Goal: Task Accomplishment & Management: Complete application form

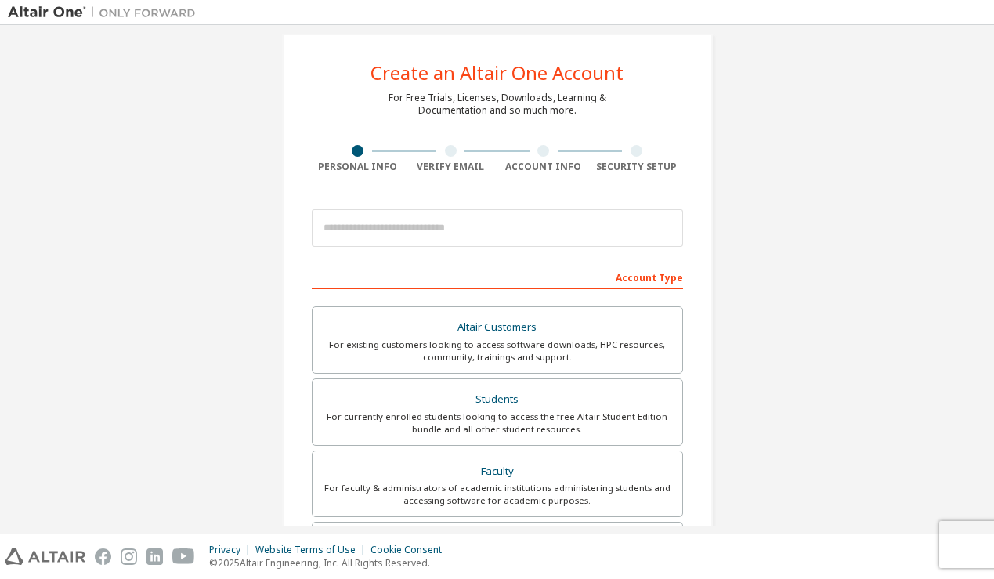
scroll to position [23, 0]
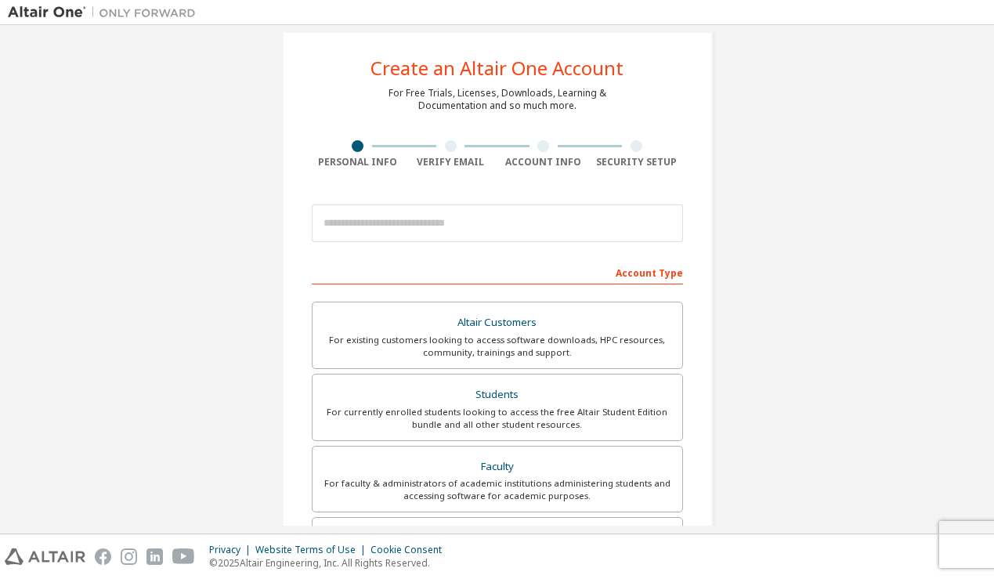
click at [0, 0] on div "Data protection regulations are changing for the better and we need your consen…" at bounding box center [0, 0] width 0 height 0
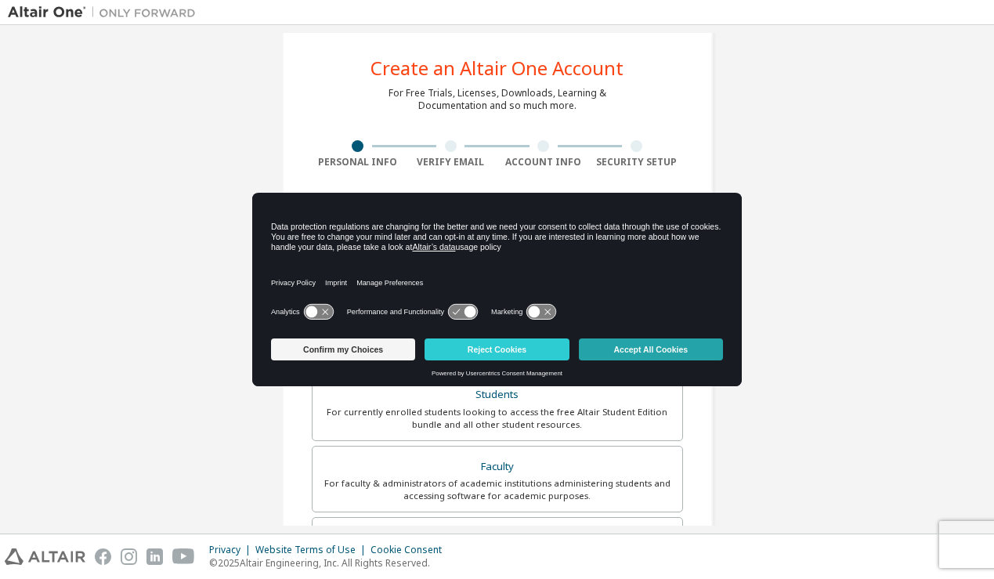
click at [647, 356] on button "Accept All Cookies" at bounding box center [651, 349] width 144 height 22
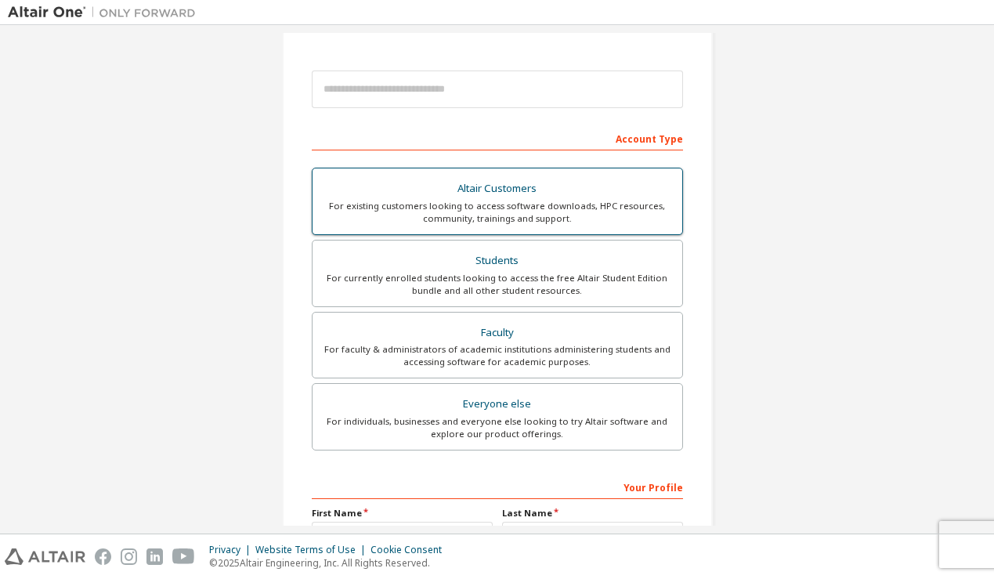
scroll to position [0, 0]
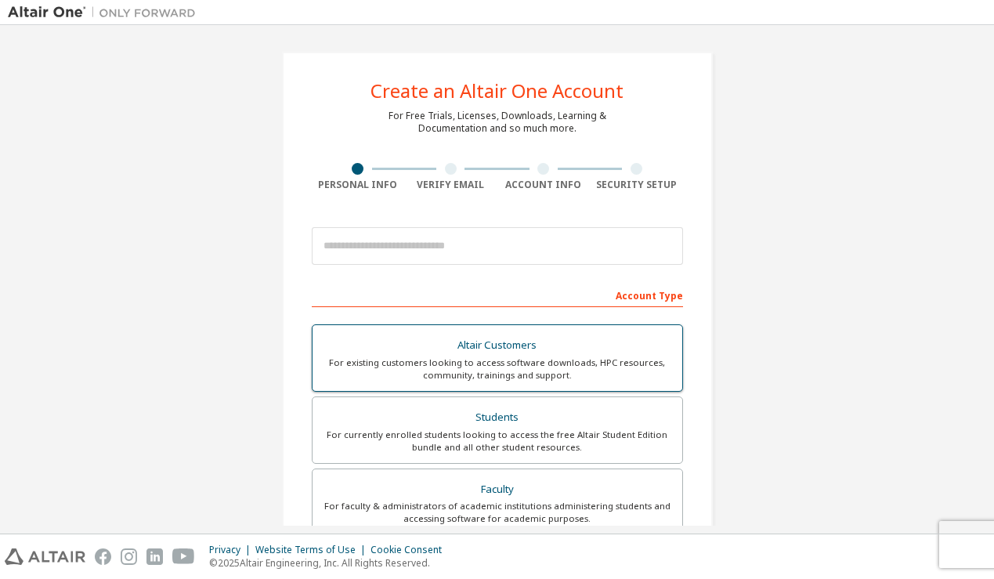
click at [559, 347] on div "Altair Customers" at bounding box center [497, 345] width 351 height 22
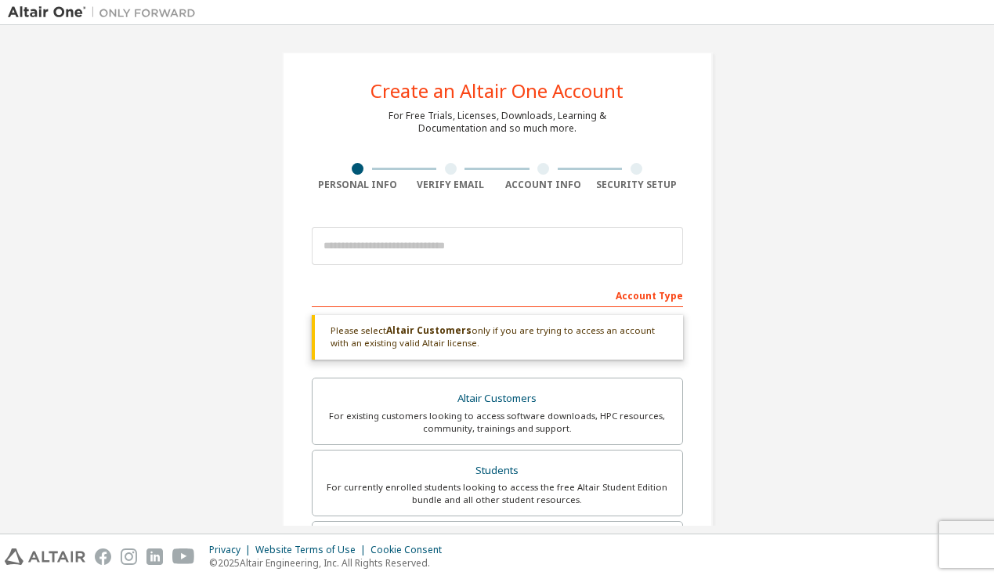
scroll to position [9, 0]
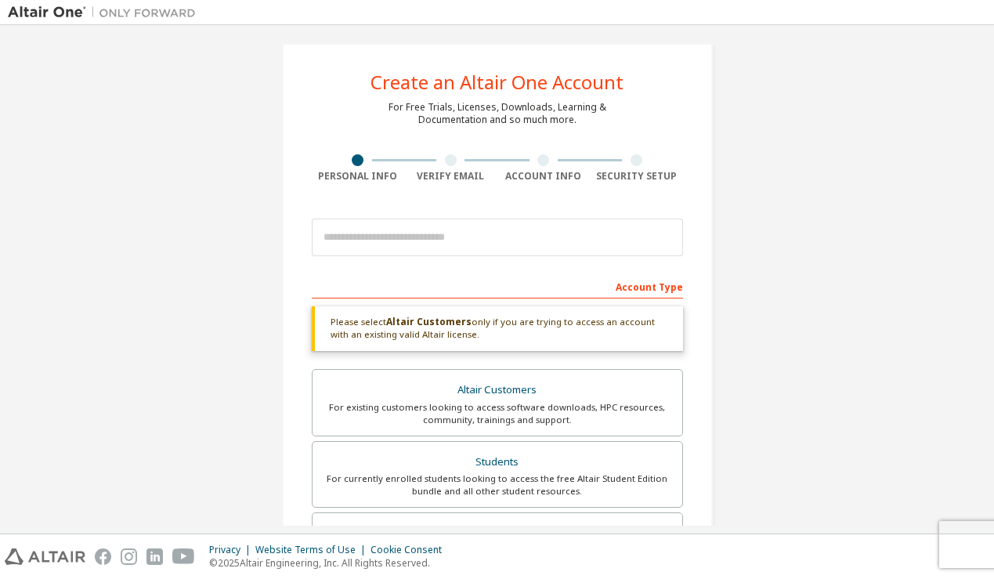
click at [544, 257] on div at bounding box center [497, 237] width 371 height 53
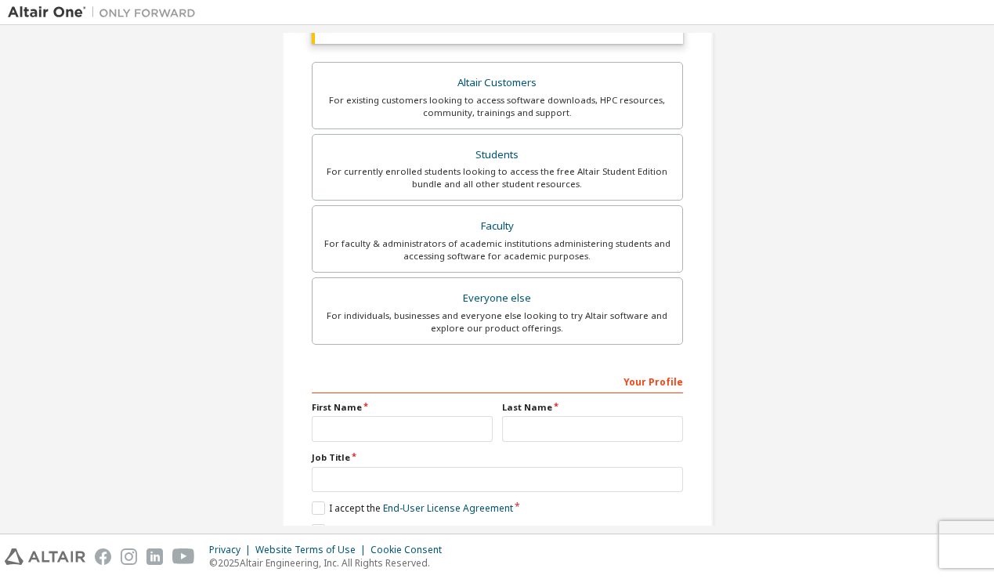
scroll to position [391, 0]
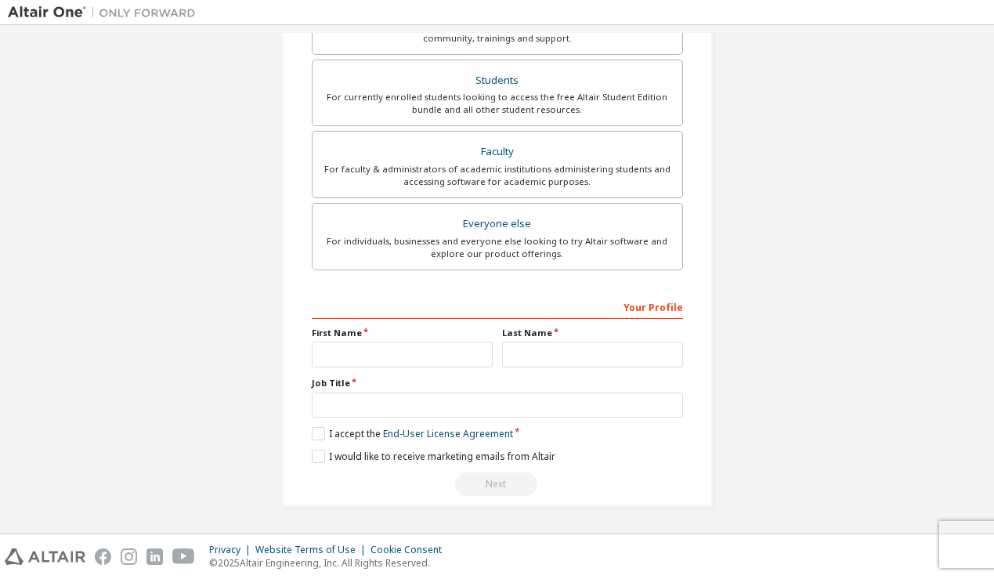
click at [466, 338] on label "First Name" at bounding box center [402, 333] width 181 height 13
click at [466, 351] on input "text" at bounding box center [402, 354] width 181 height 26
type input "******"
type input "********"
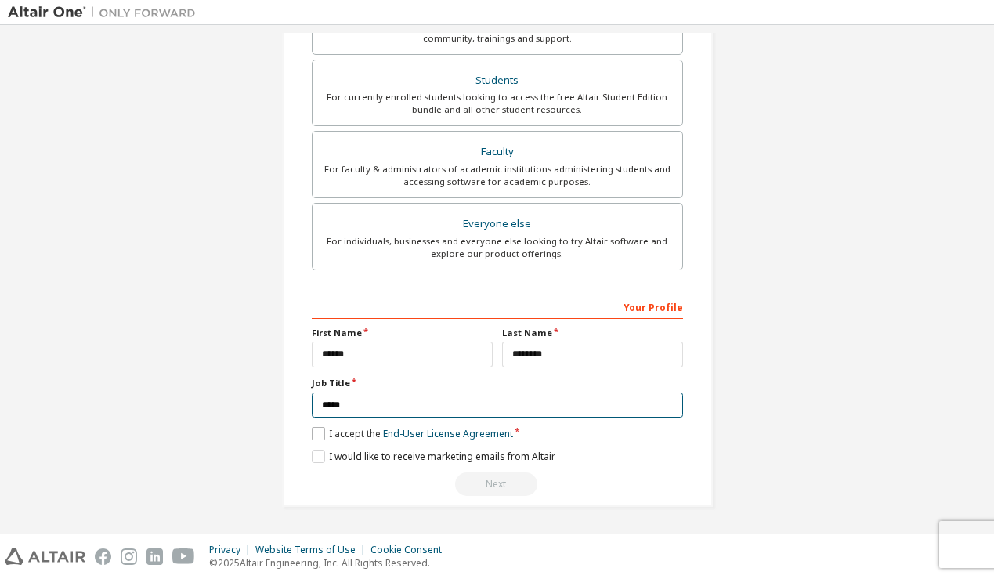
type input "*****"
click at [318, 436] on label "I accept the End-User License Agreement" at bounding box center [412, 433] width 201 height 13
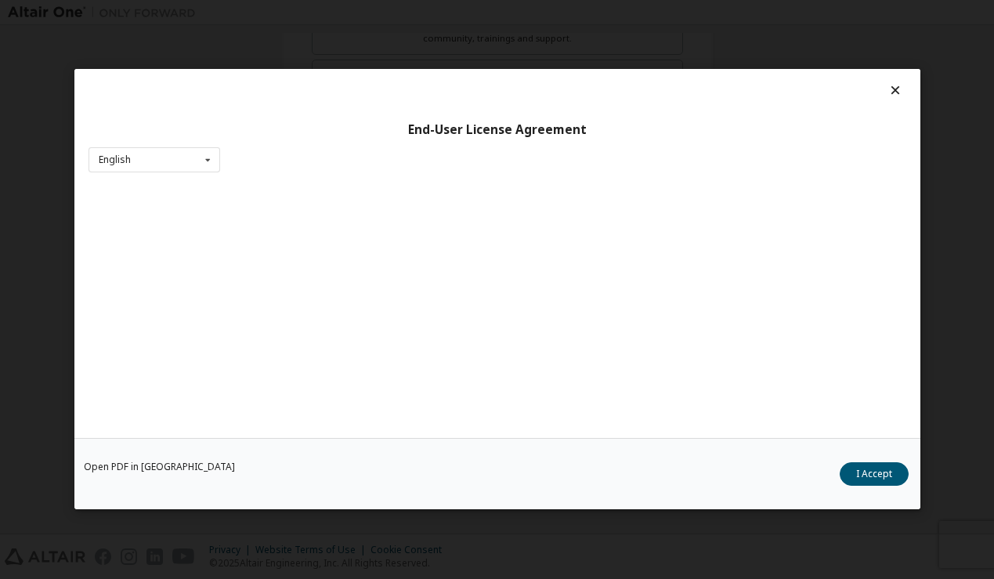
click at [318, 458] on div "Open PDF in New Tab I Accept" at bounding box center [497, 474] width 846 height 71
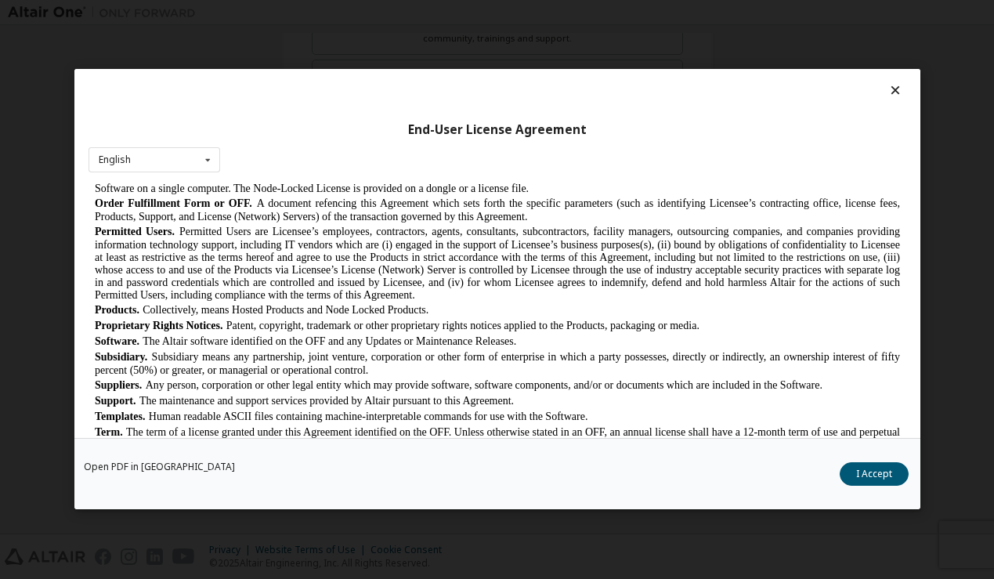
scroll to position [1015, 0]
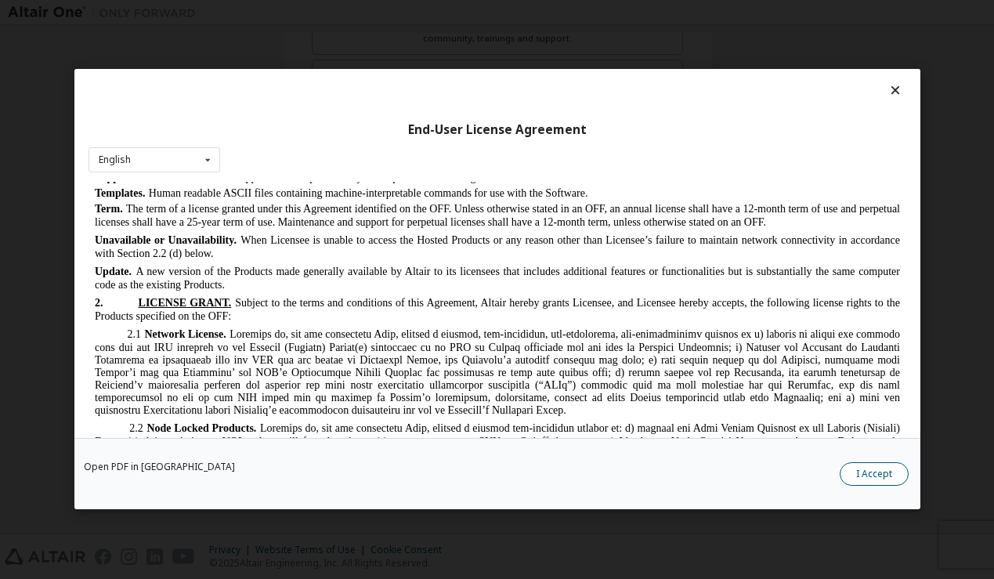
click at [893, 467] on button "I Accept" at bounding box center [874, 474] width 69 height 23
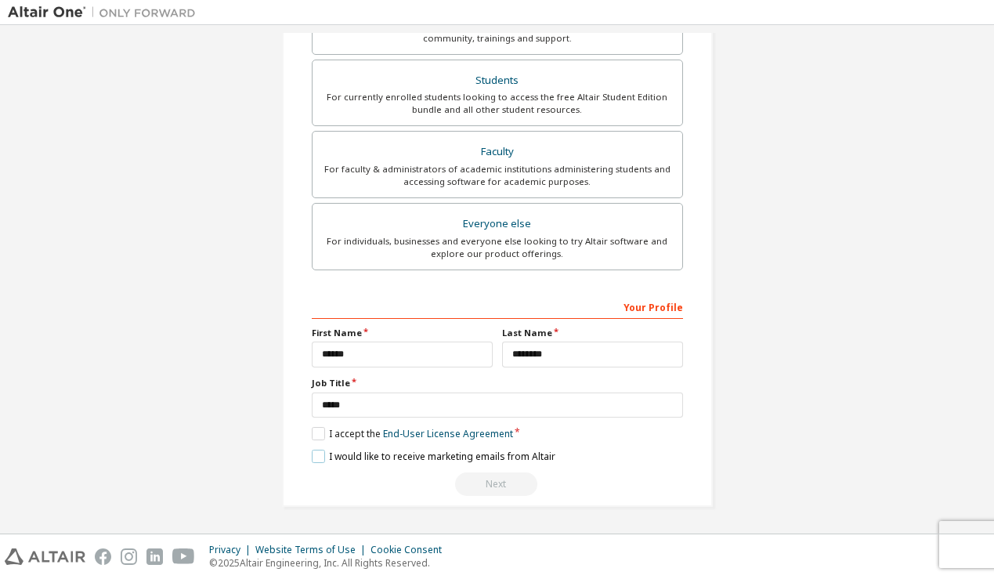
click at [320, 460] on label "I would like to receive marketing emails from Altair" at bounding box center [434, 456] width 244 height 13
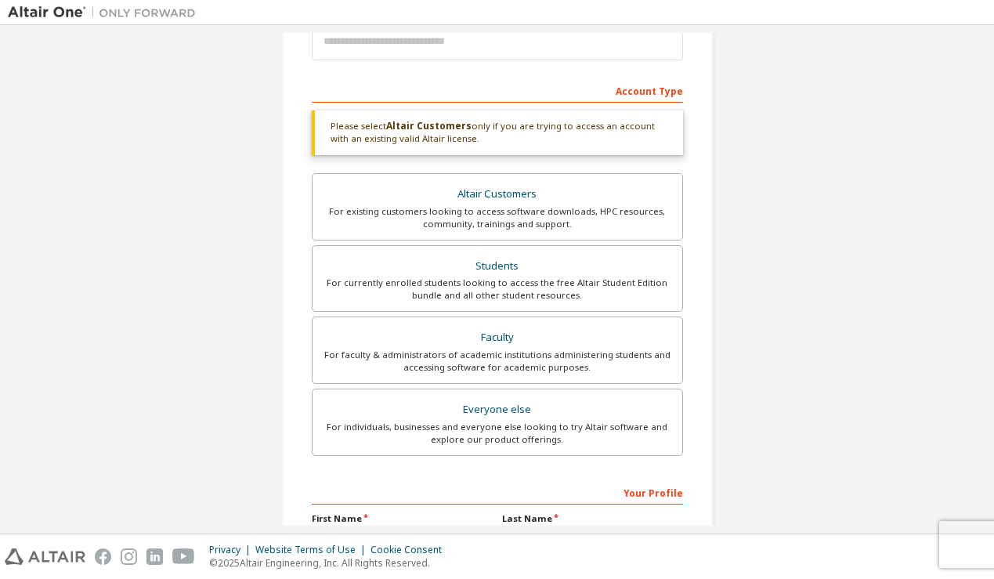
scroll to position [295, 0]
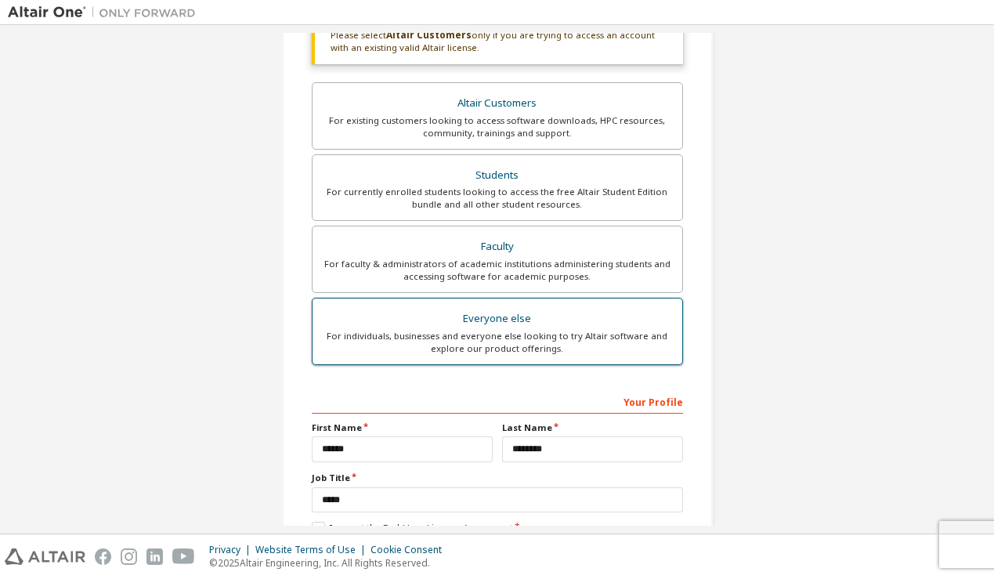
click at [500, 334] on div "For individuals, businesses and everyone else looking to try Altair software an…" at bounding box center [497, 342] width 351 height 25
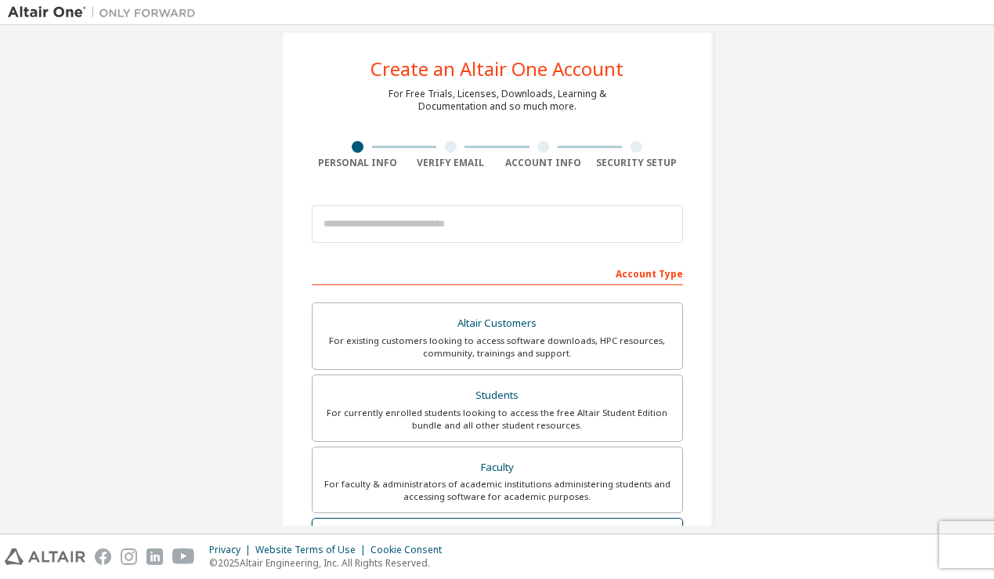
scroll to position [308, 0]
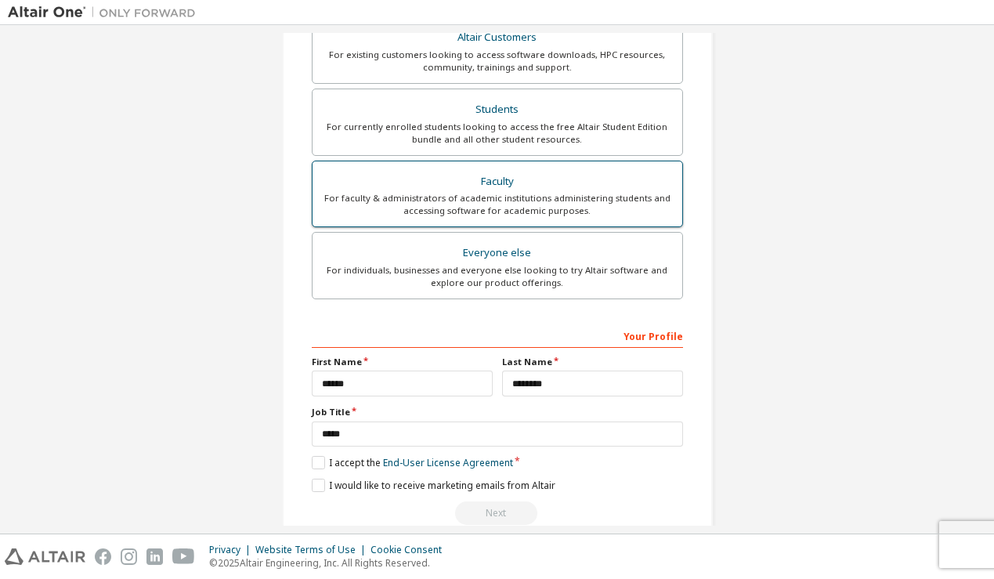
click at [516, 188] on div "Faculty" at bounding box center [497, 182] width 351 height 22
click at [512, 222] on label "Faculty For faculty & administrators of academic institutions administering stu…" at bounding box center [497, 193] width 371 height 67
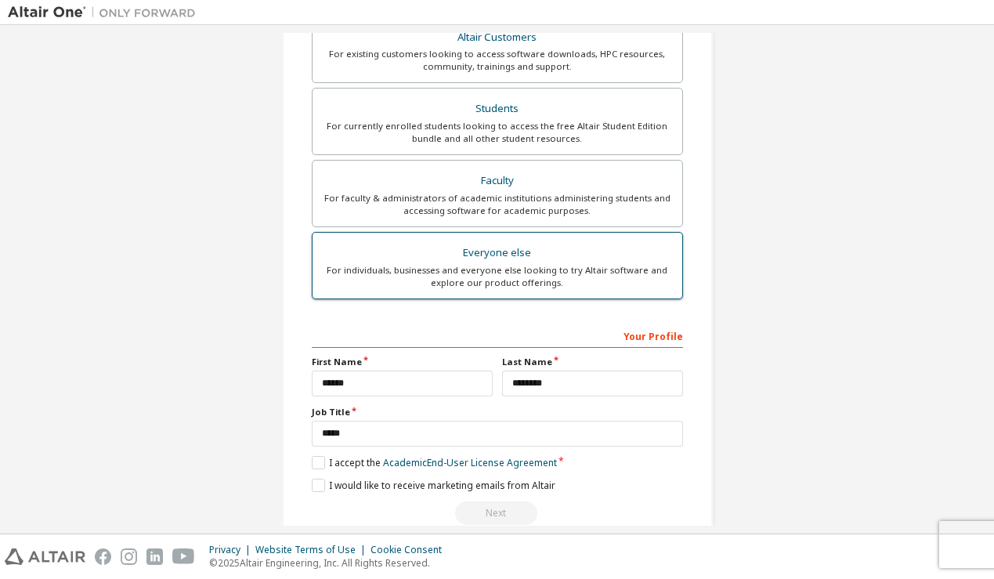
click at [512, 258] on div "Everyone else" at bounding box center [497, 253] width 351 height 22
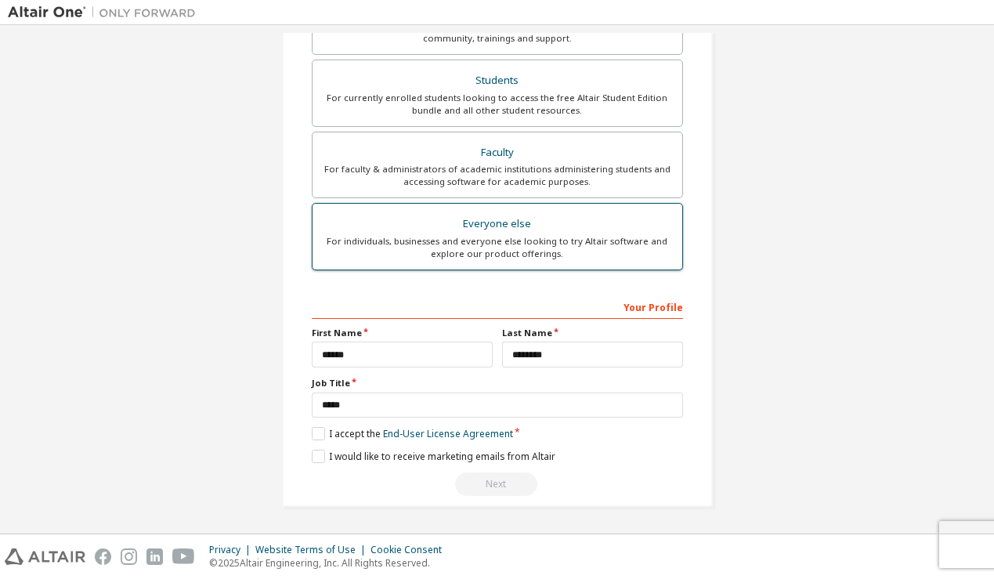
scroll to position [308, 0]
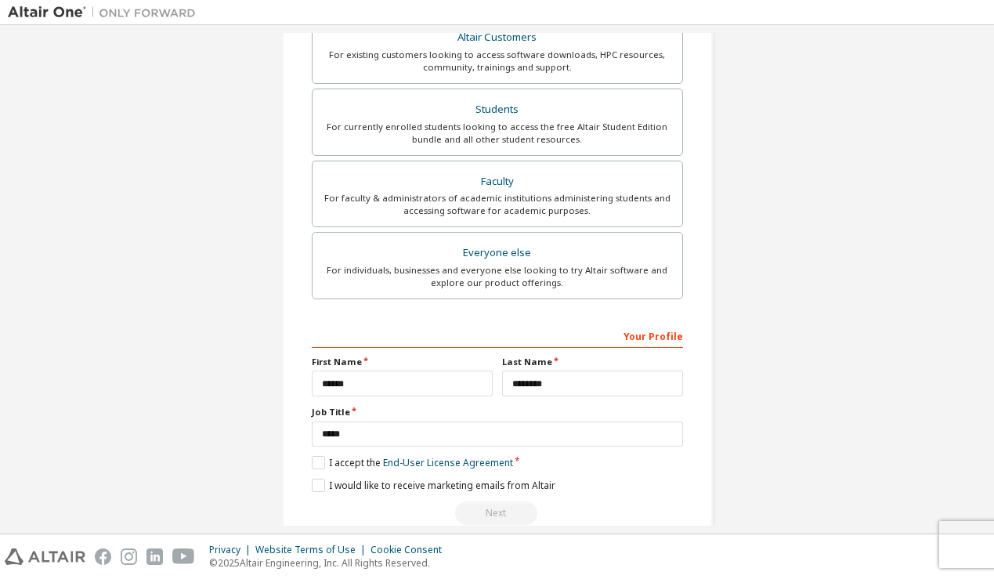
click at [356, 470] on div "**********" at bounding box center [497, 424] width 371 height 203
click at [357, 458] on label "I accept the End-User License Agreement" at bounding box center [412, 462] width 201 height 13
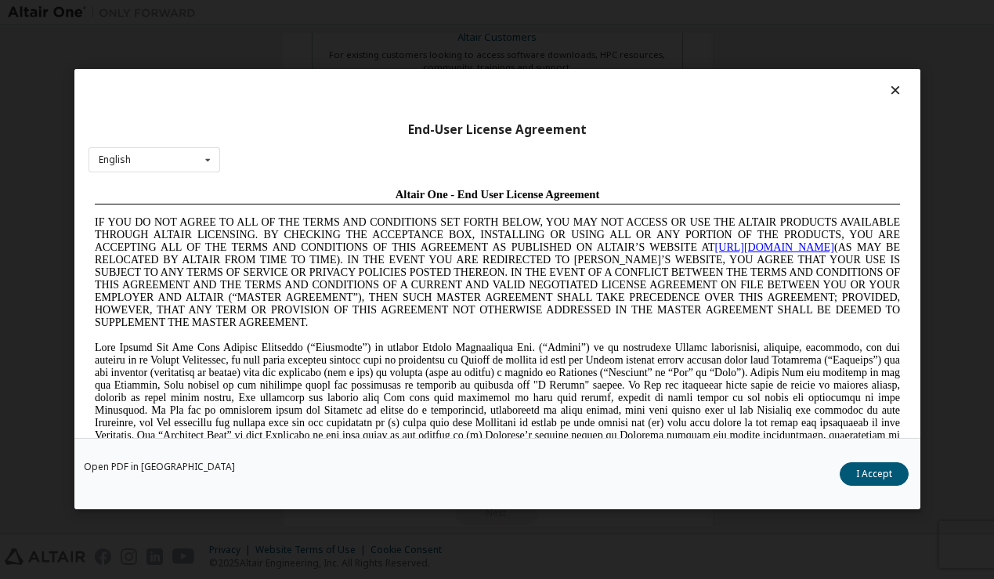
scroll to position [0, 0]
click at [848, 468] on button "I Accept" at bounding box center [874, 474] width 69 height 23
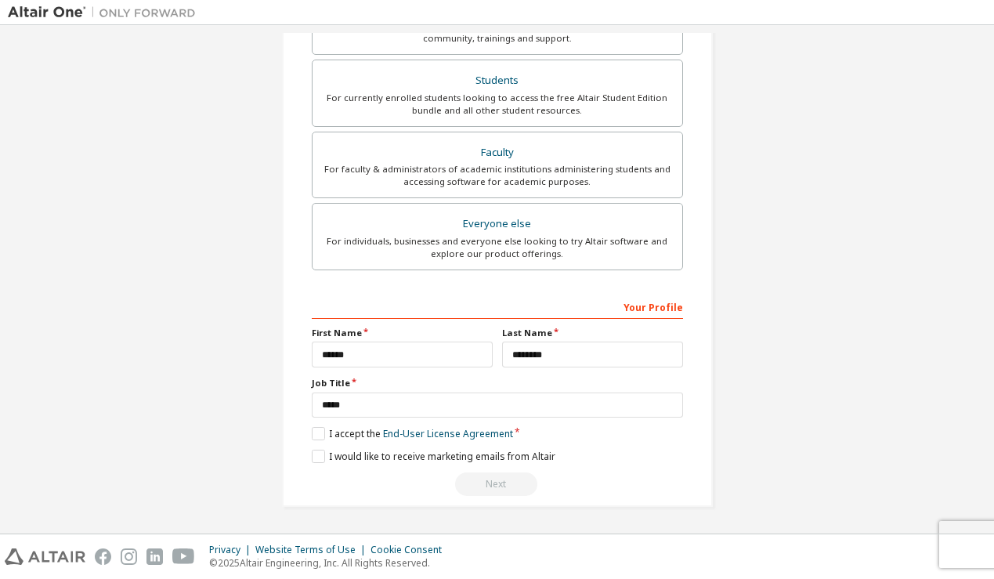
click at [503, 481] on div "Next" at bounding box center [497, 483] width 371 height 23
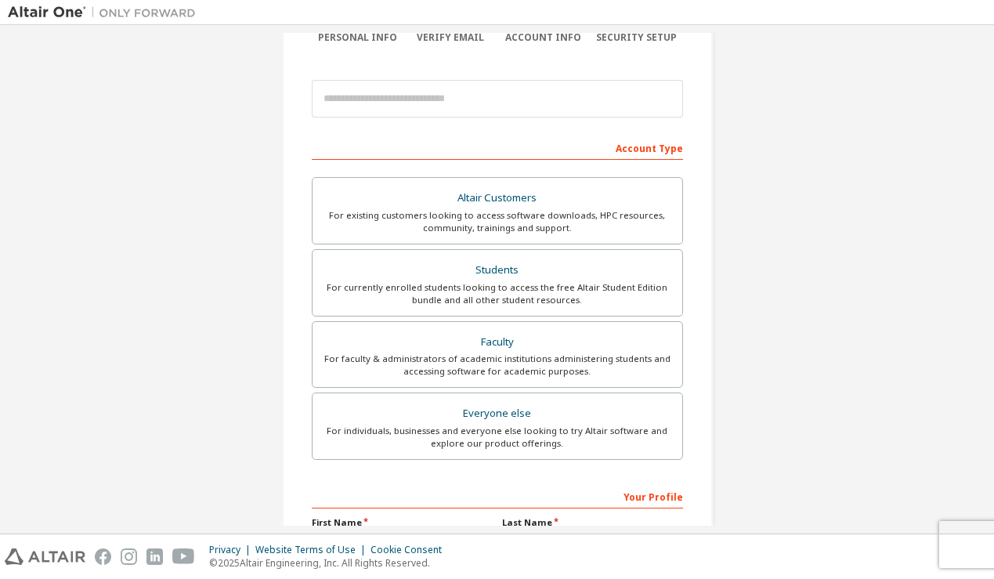
scroll to position [74, 0]
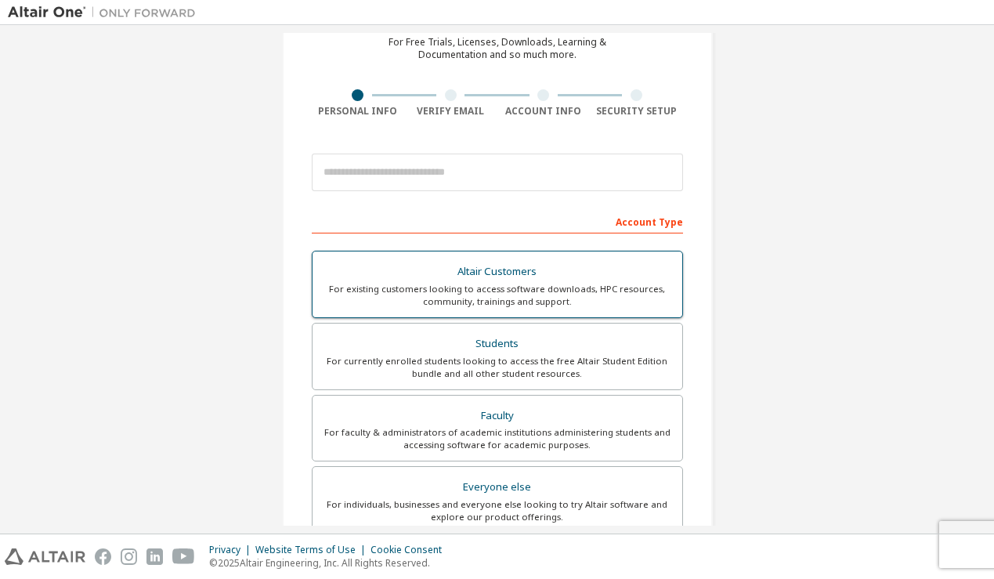
click at [526, 286] on div "For existing customers looking to access software downloads, HPC resources, com…" at bounding box center [497, 295] width 351 height 25
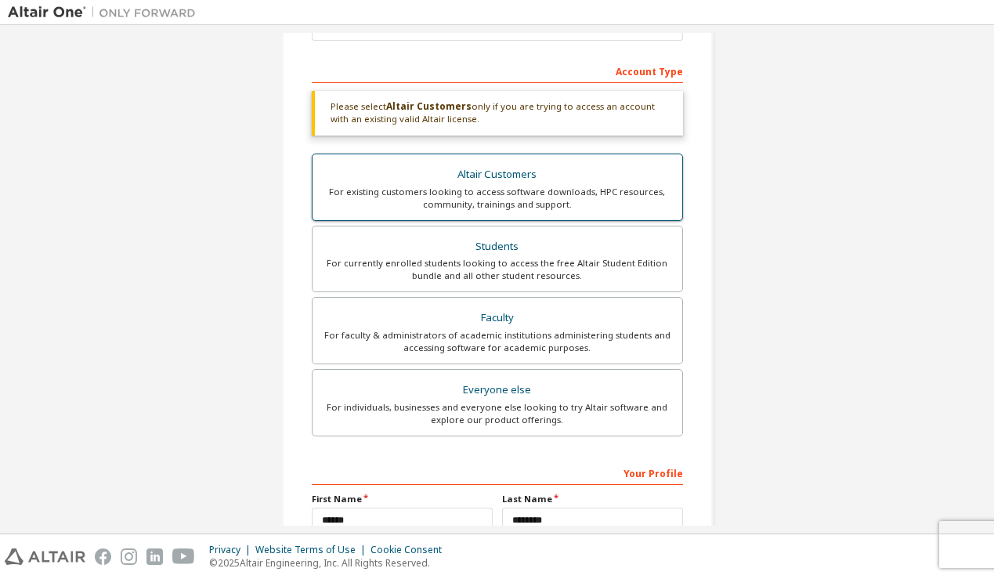
scroll to position [391, 0]
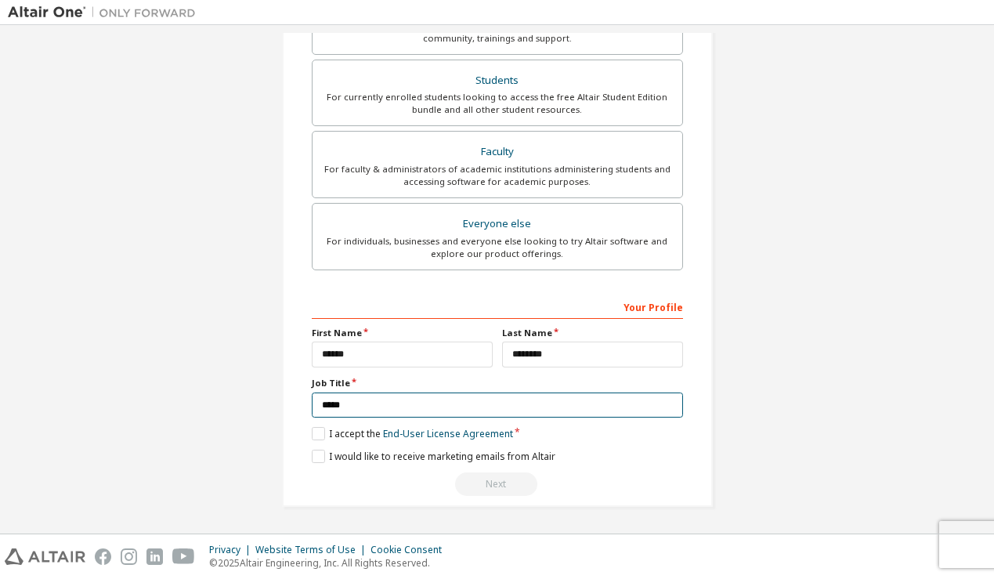
click at [542, 405] on input "*****" at bounding box center [497, 405] width 371 height 26
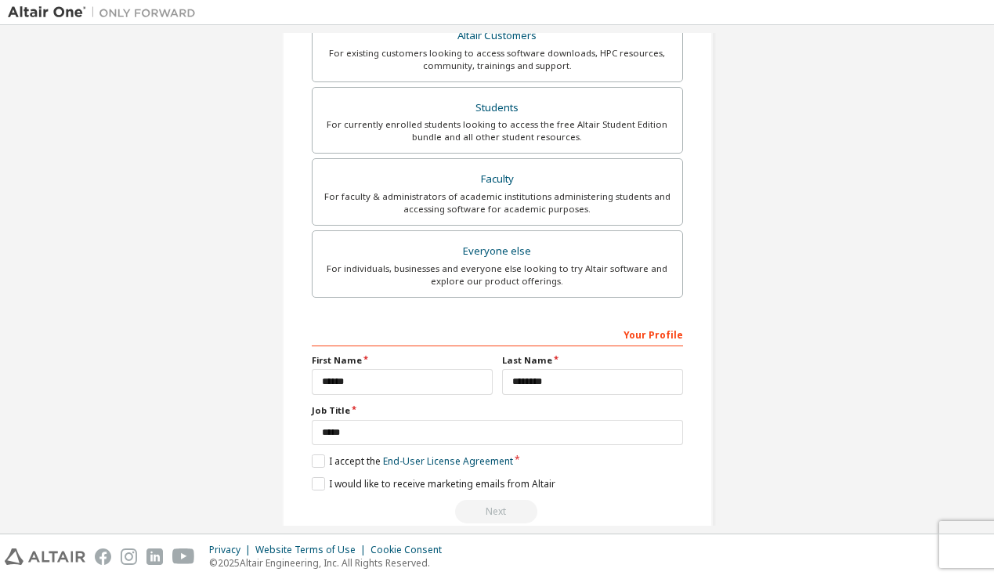
click at [655, 338] on div "Your Profile" at bounding box center [497, 333] width 371 height 25
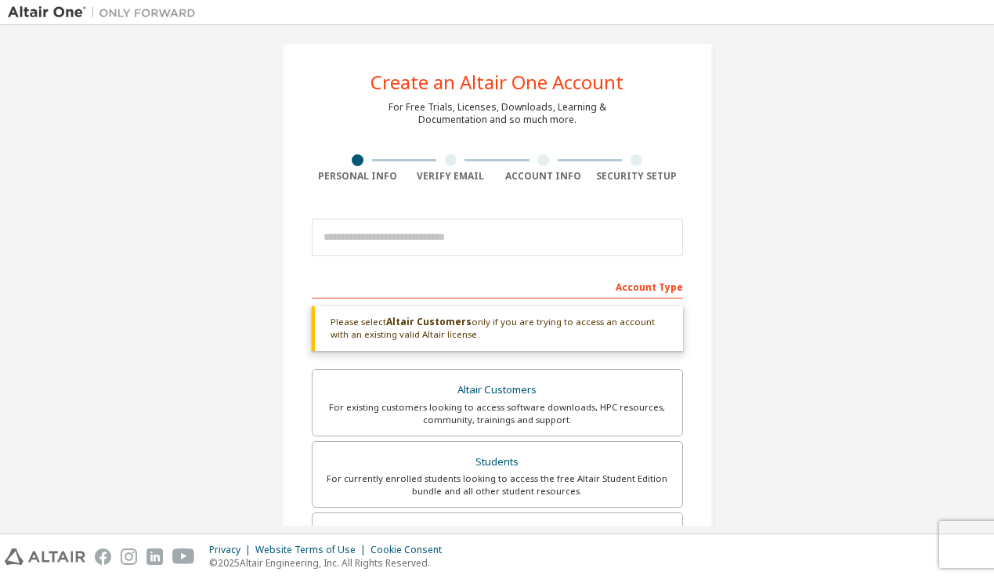
scroll to position [5, 0]
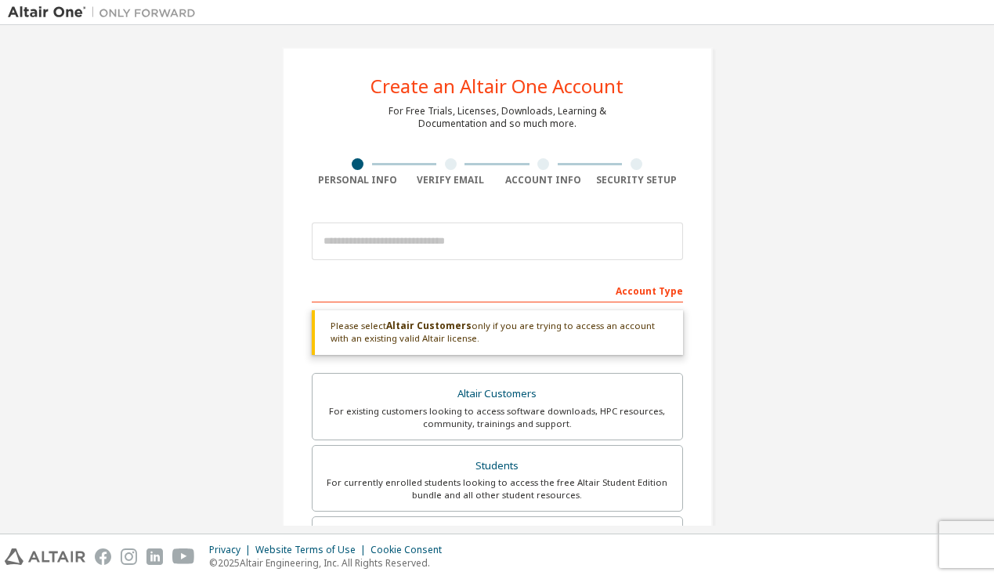
click at [5, 179] on div "Create an Altair One Account For Free Trials, Licenses, Downloads, Learning & D…" at bounding box center [497, 279] width 994 height 508
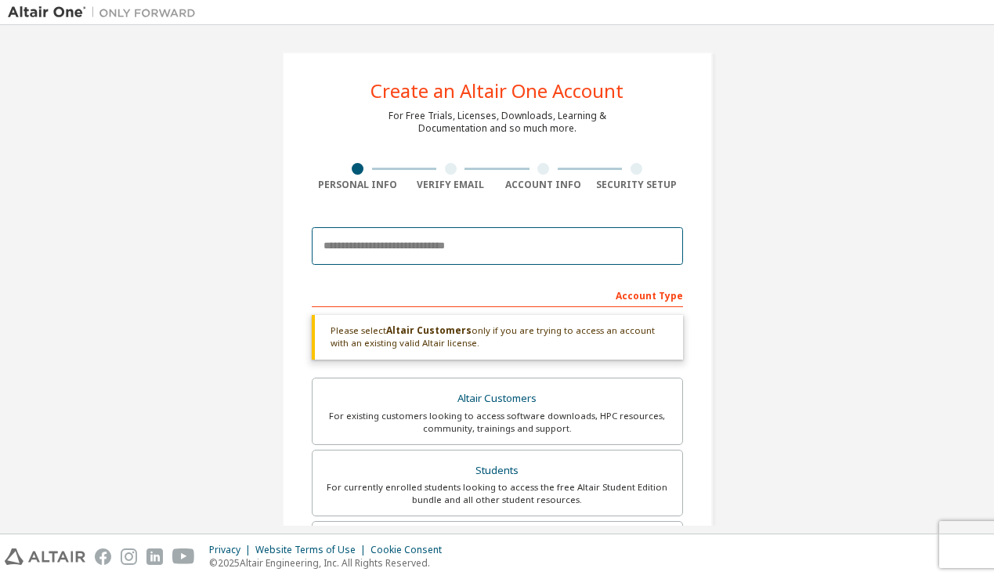
click at [431, 233] on input "email" at bounding box center [497, 246] width 371 height 38
type input "**********"
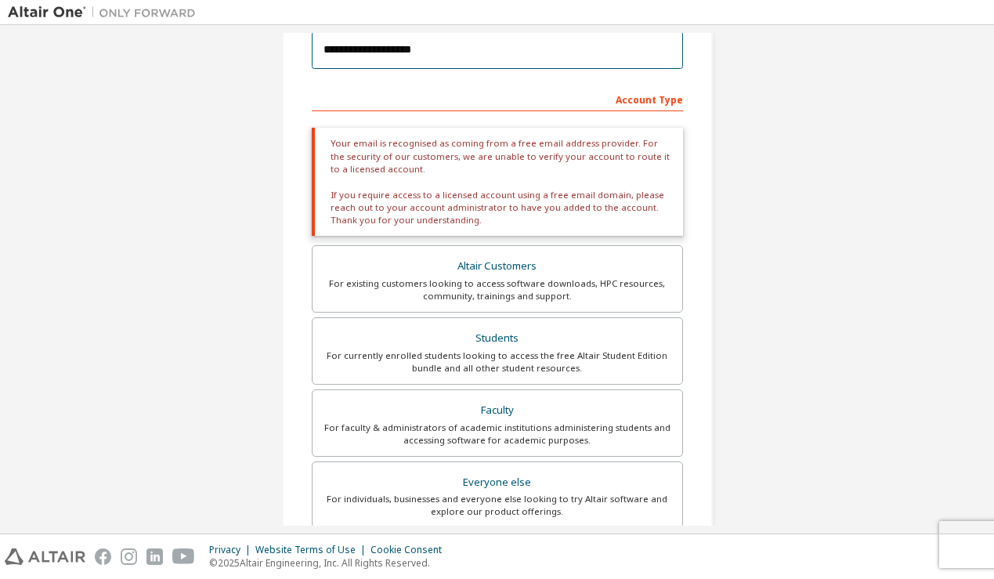
scroll to position [241, 0]
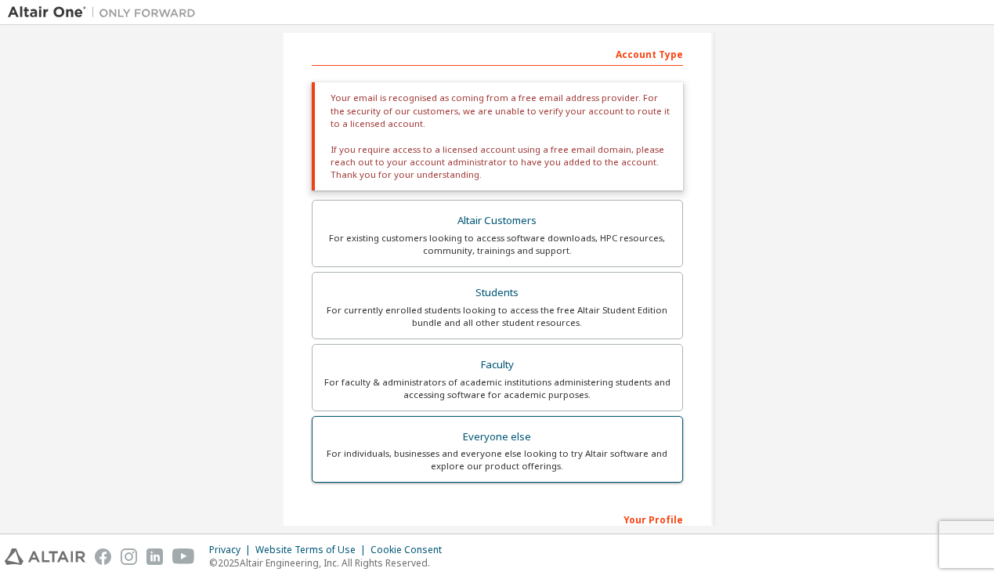
click at [487, 464] on div "For individuals, businesses and everyone else looking to try Altair software an…" at bounding box center [497, 459] width 351 height 25
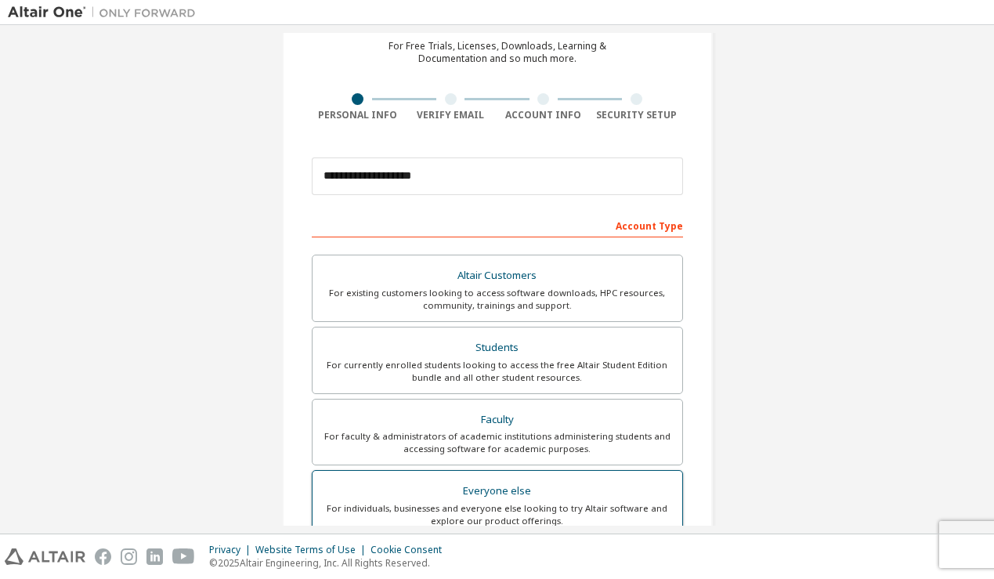
scroll to position [0, 0]
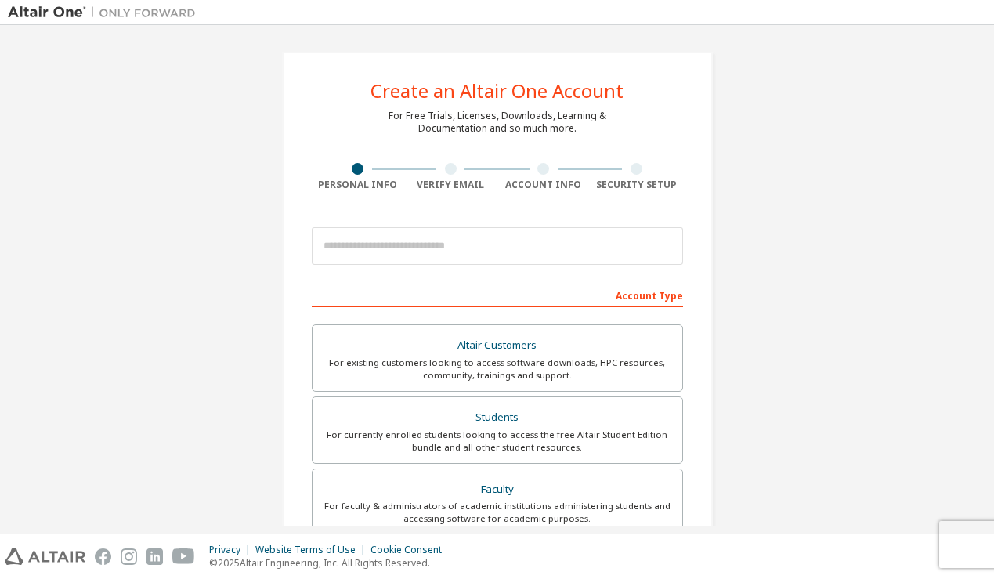
scroll to position [47, 0]
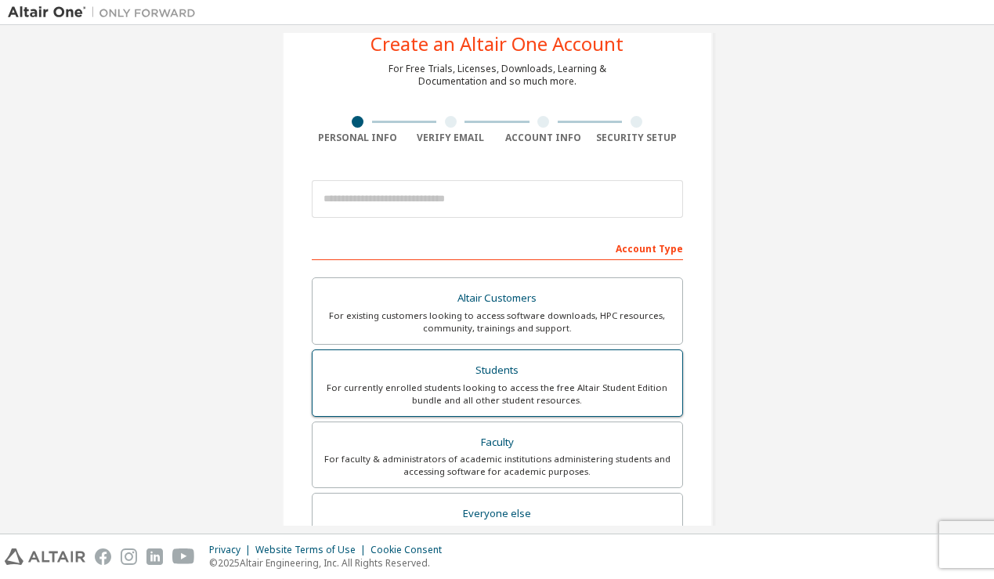
click at [485, 367] on div "Students" at bounding box center [497, 370] width 351 height 22
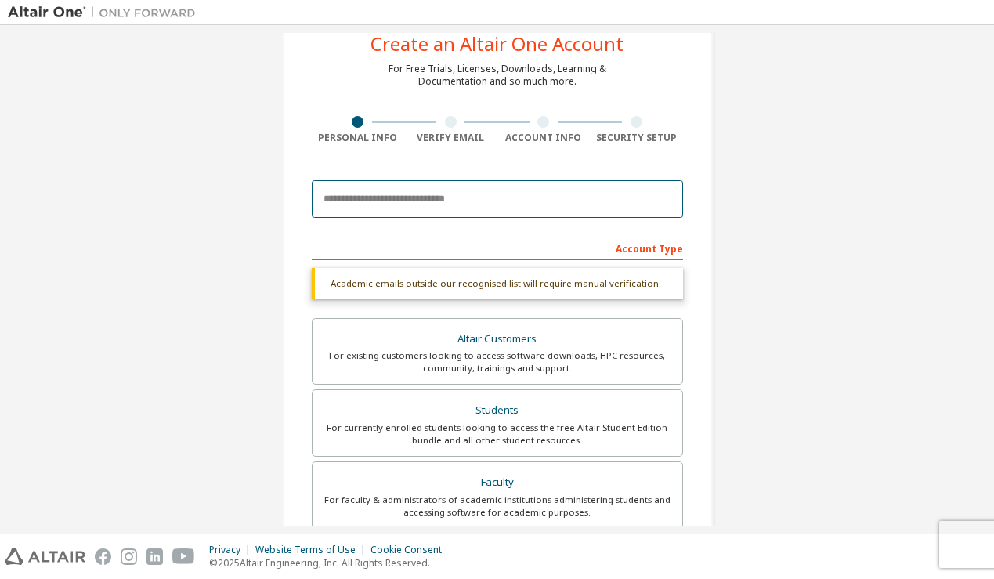
click at [483, 199] on input "email" at bounding box center [497, 199] width 371 height 38
type input "*"
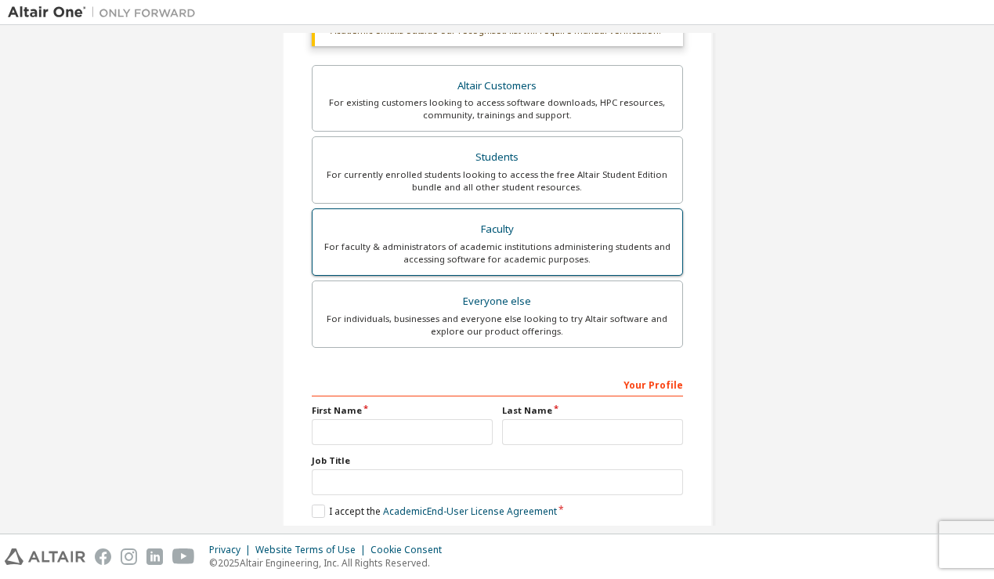
scroll to position [301, 0]
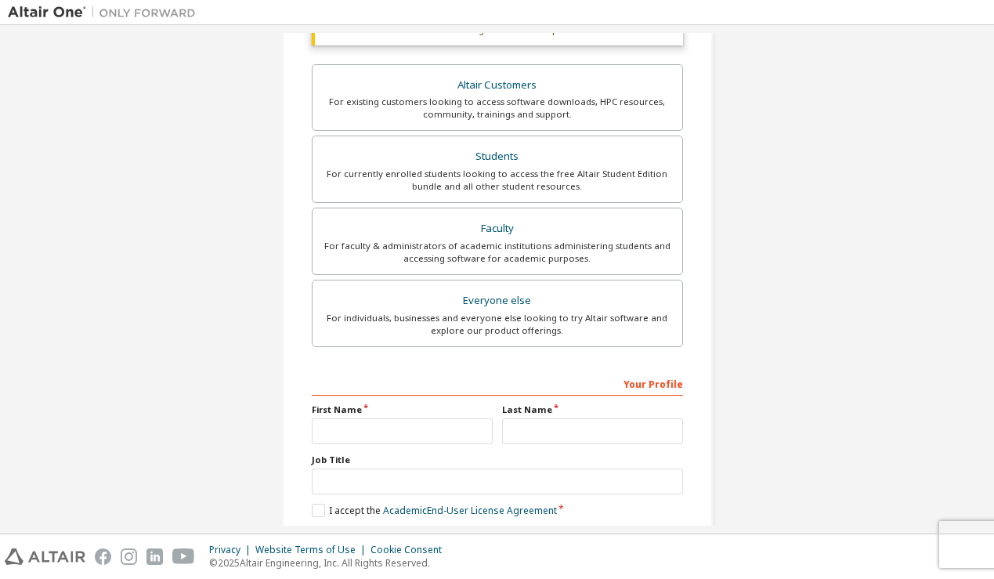
type input "**********"
click at [414, 424] on input "text" at bounding box center [402, 431] width 181 height 26
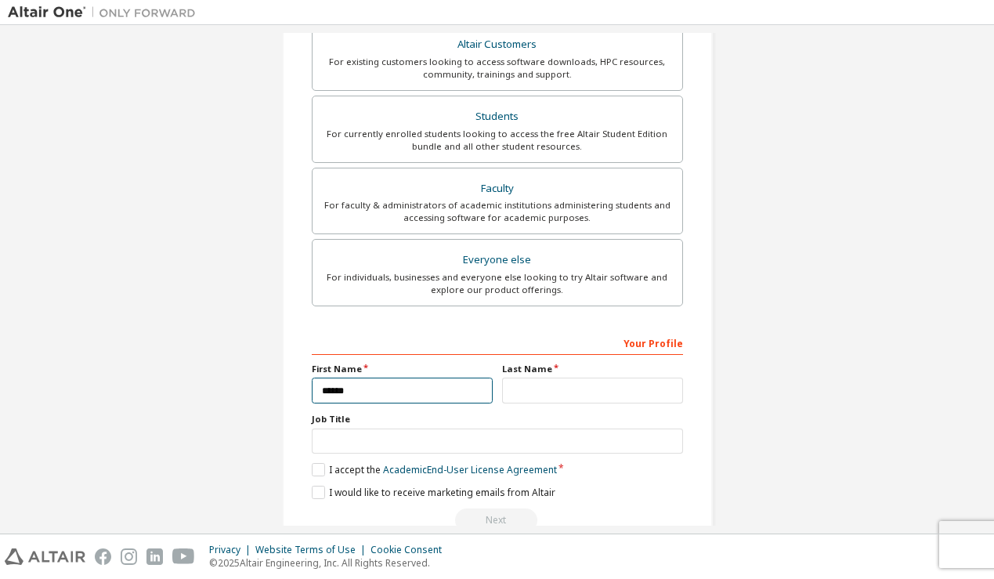
type input "******"
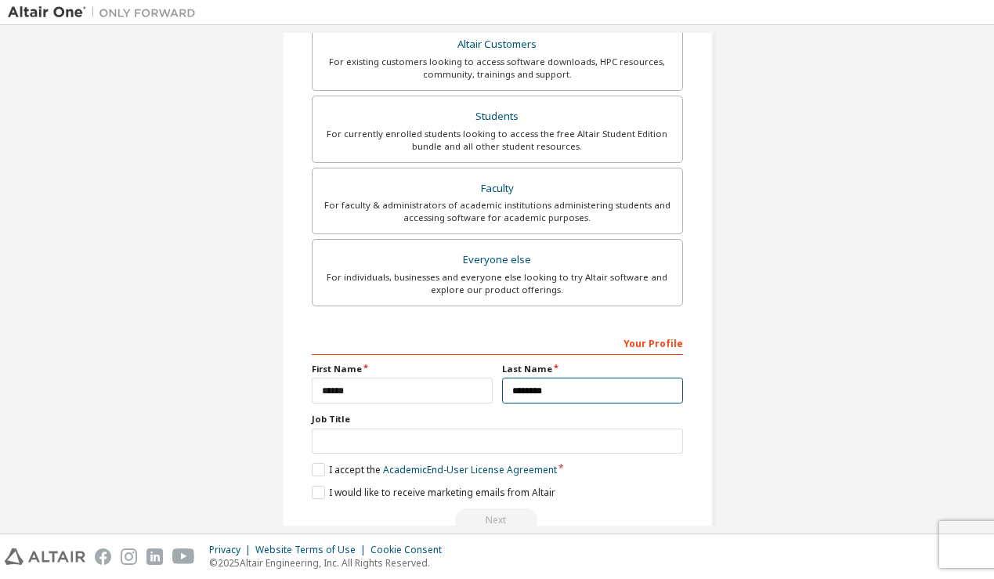
type input "********"
drag, startPoint x: 302, startPoint y: 424, endPoint x: 374, endPoint y: 423, distance: 72.1
click at [375, 424] on div "**********" at bounding box center [497, 147] width 431 height 792
copy label "Job Title"
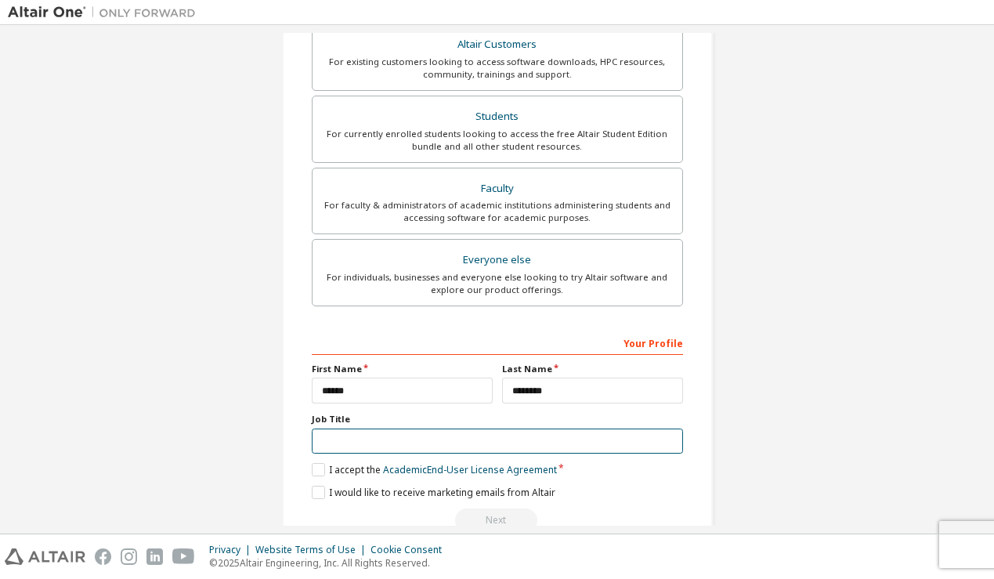
click at [506, 450] on input "text" at bounding box center [497, 441] width 371 height 26
type input "*****"
click at [312, 474] on label "I accept the Academic End-User License Agreement" at bounding box center [434, 469] width 245 height 13
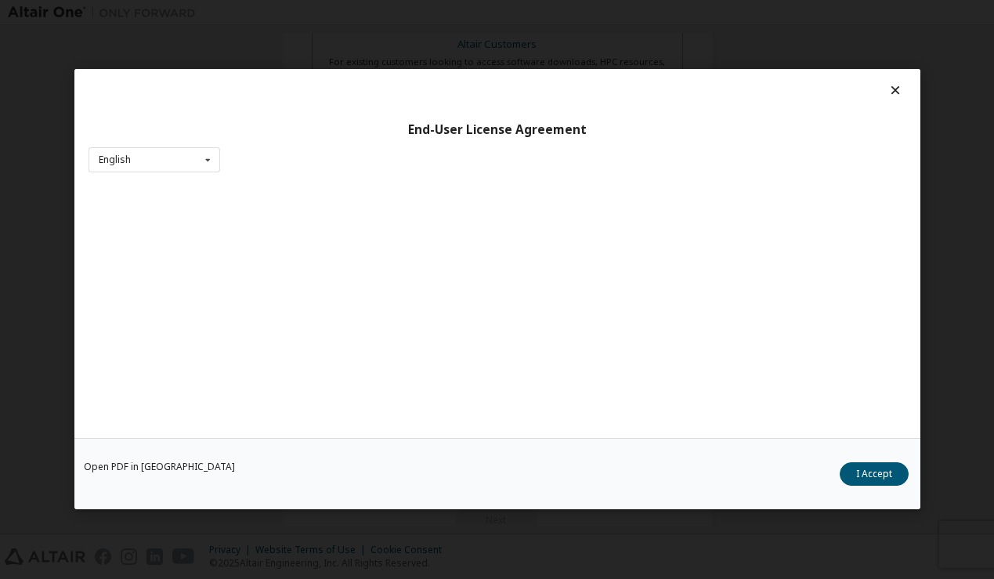
click at [313, 489] on div "Open PDF in New Tab I Accept" at bounding box center [497, 474] width 846 height 71
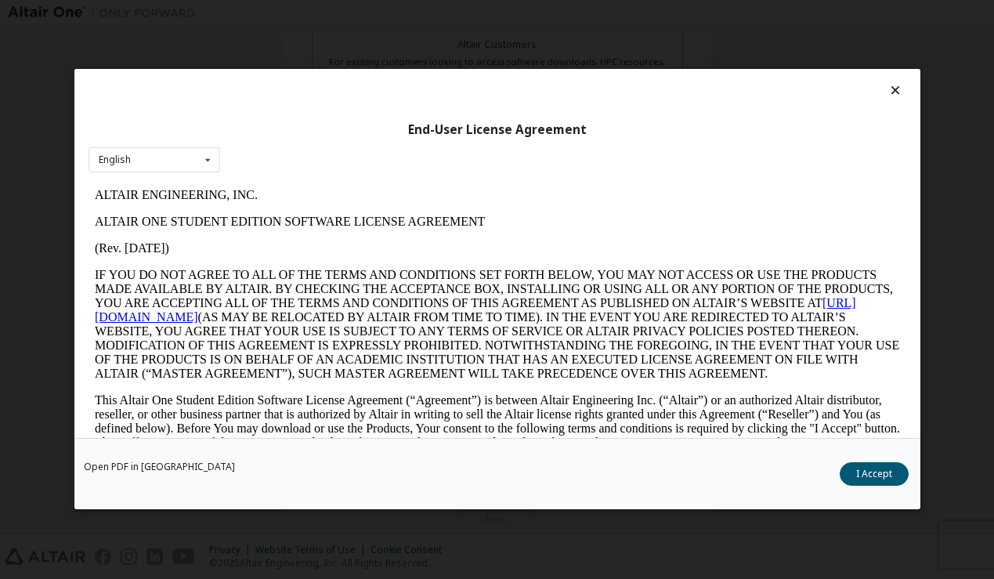
scroll to position [0, 0]
click at [875, 468] on button "I Accept" at bounding box center [874, 474] width 69 height 23
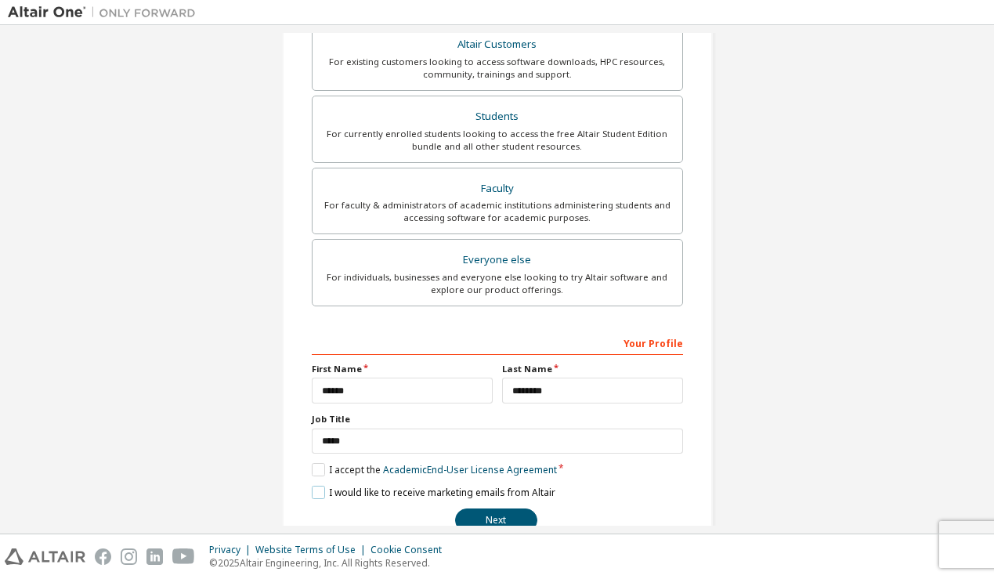
click at [317, 489] on label "I would like to receive marketing emails from Altair" at bounding box center [434, 492] width 244 height 13
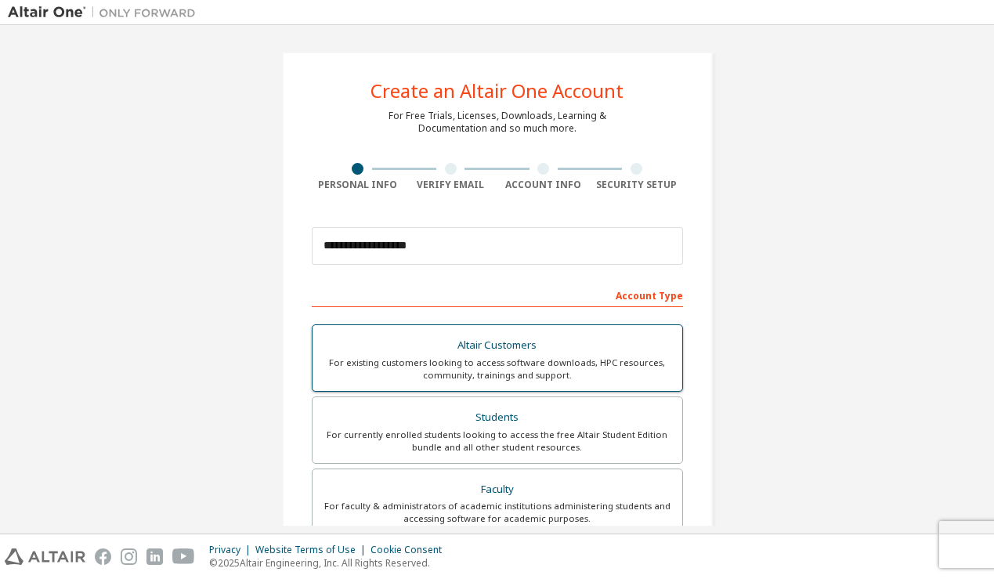
scroll to position [337, 0]
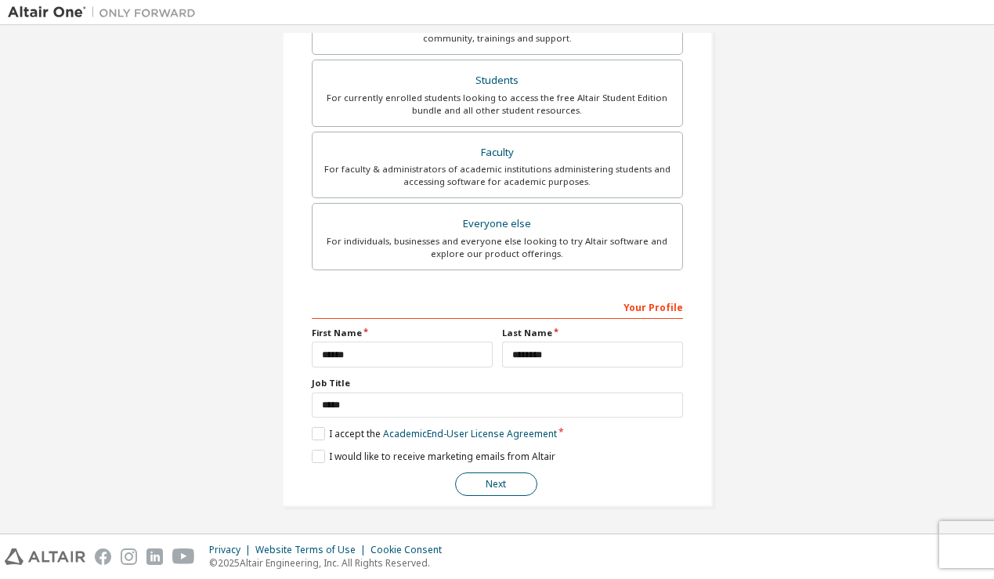
click at [510, 482] on button "Next" at bounding box center [496, 483] width 82 height 23
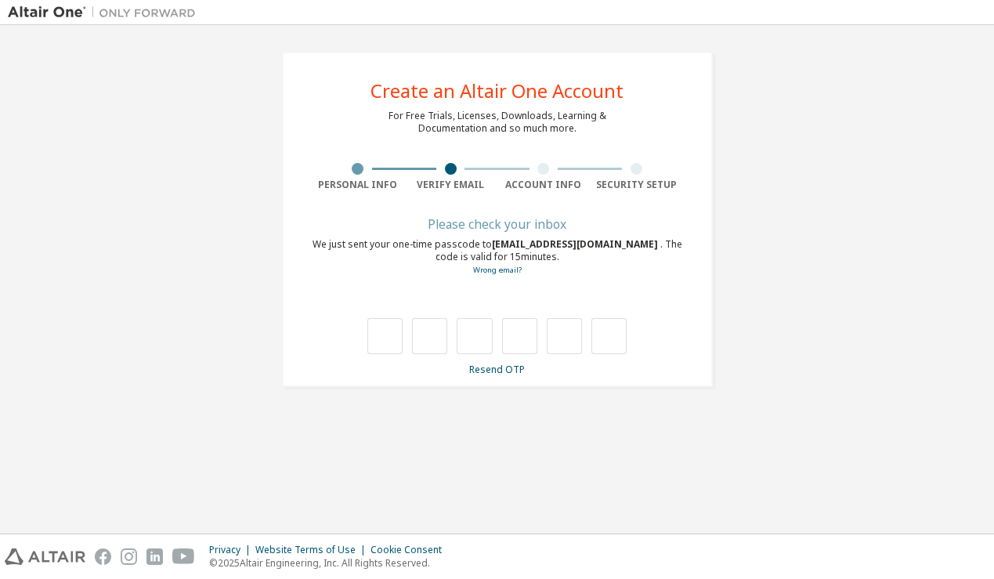
scroll to position [0, 0]
type input "*"
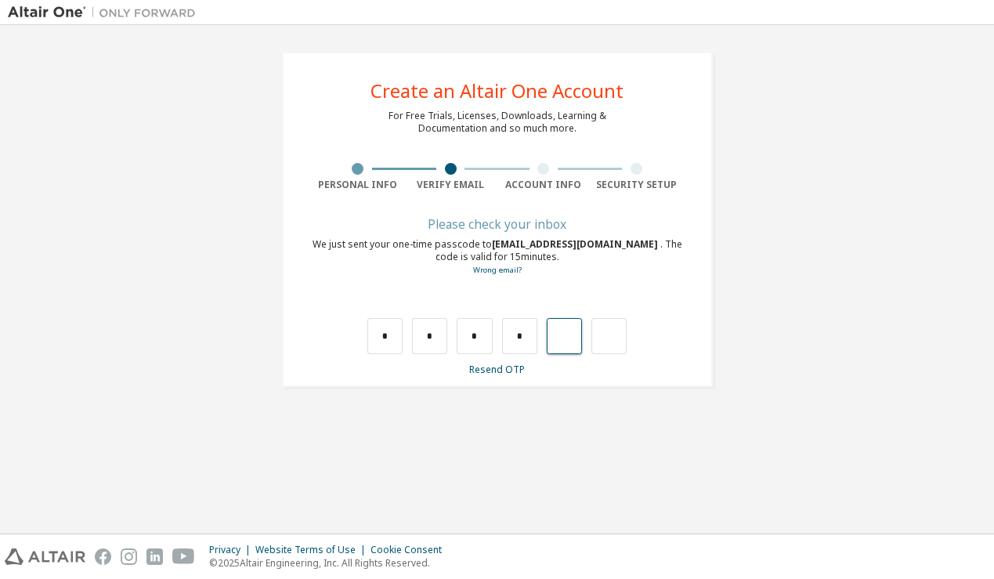
type input "*"
